Goal: Task Accomplishment & Management: Manage account settings

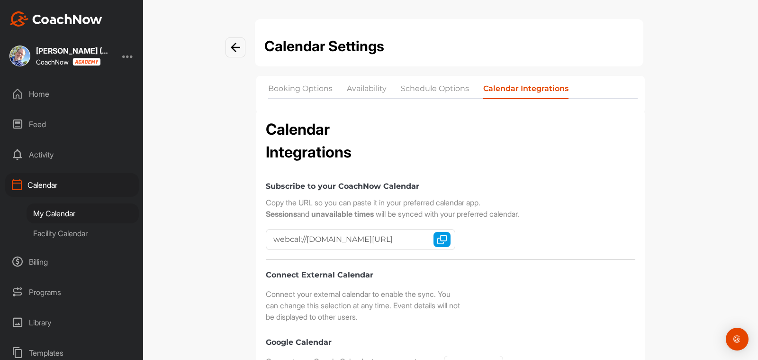
click at [651, 83] on div "Calendar Settings Booking Options Availability Schedule Options Calendar Integr…" at bounding box center [450, 324] width 407 height 610
